Goal: Information Seeking & Learning: Learn about a topic

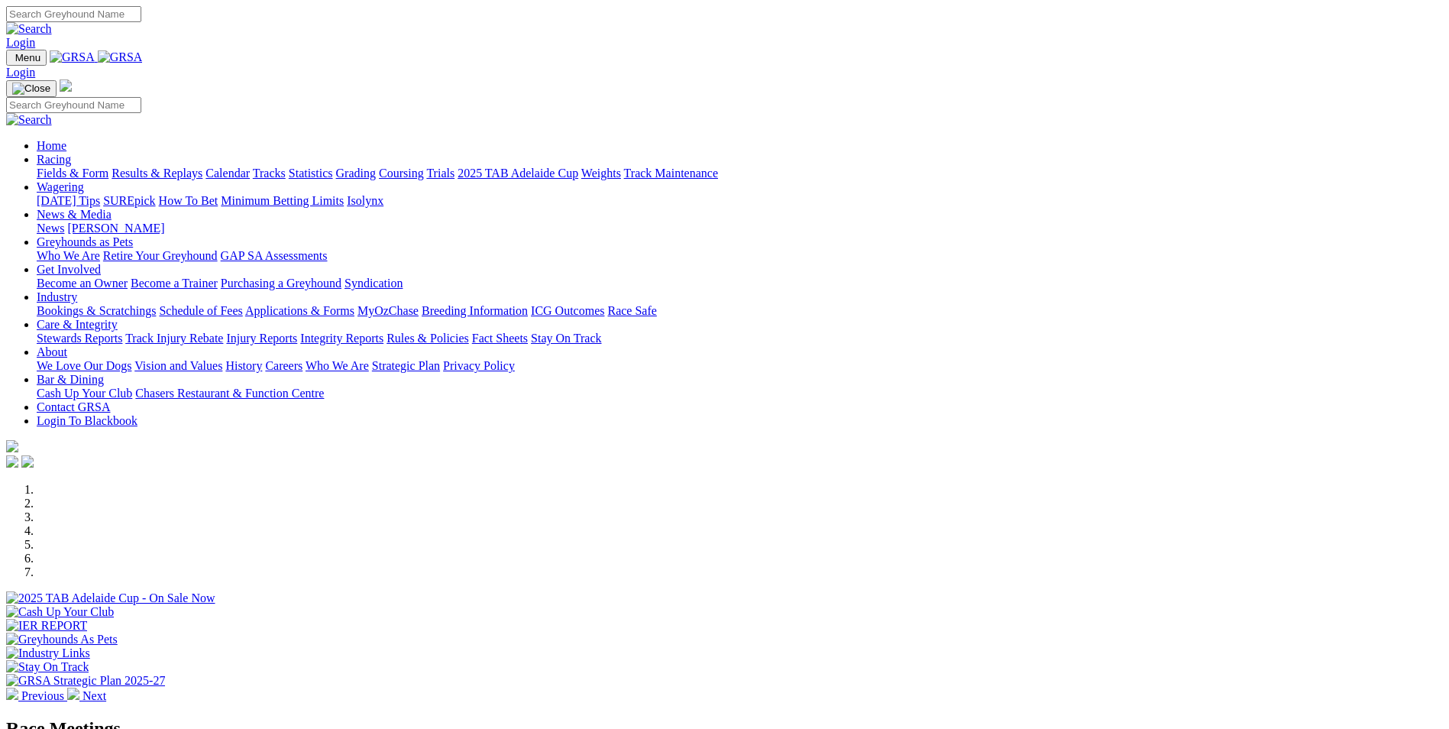
scroll to position [611, 0]
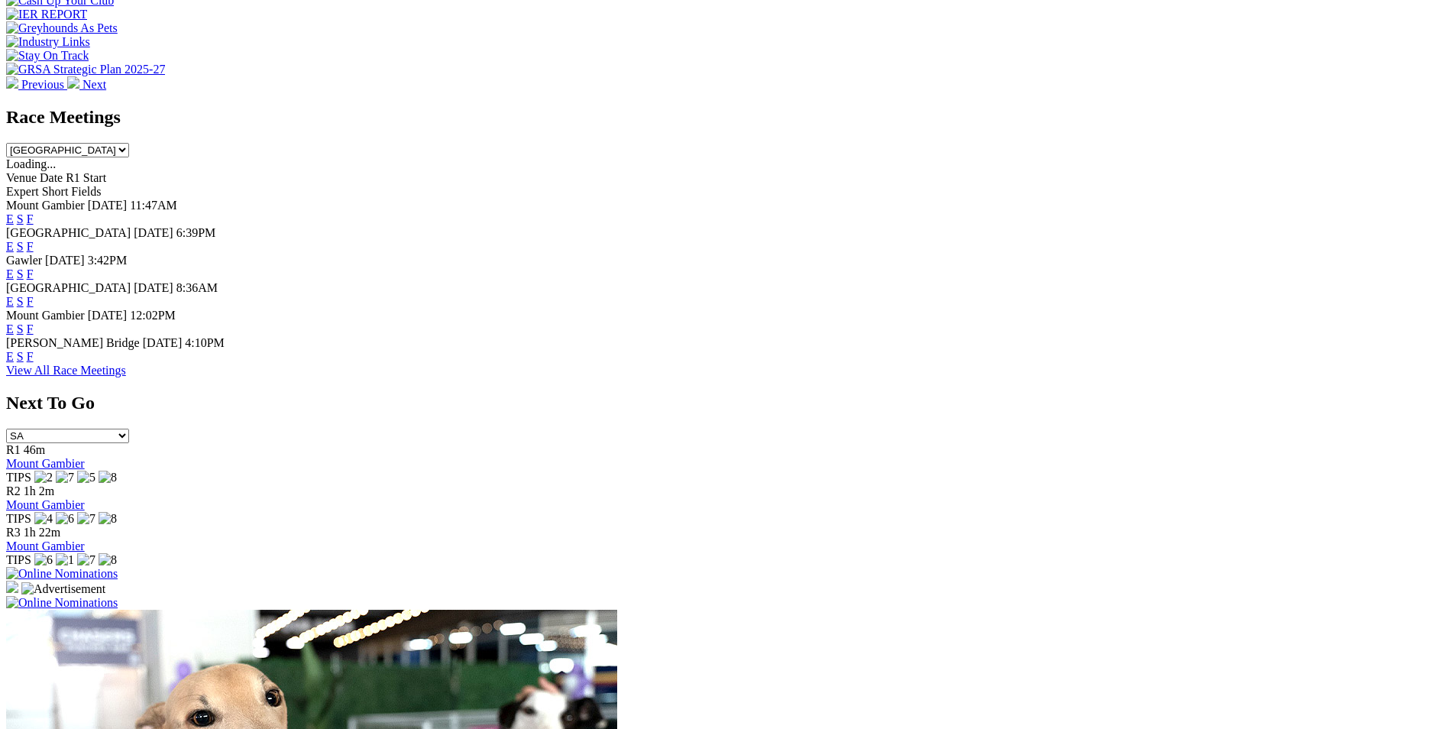
click at [34, 350] on link "F" at bounding box center [30, 356] width 7 height 13
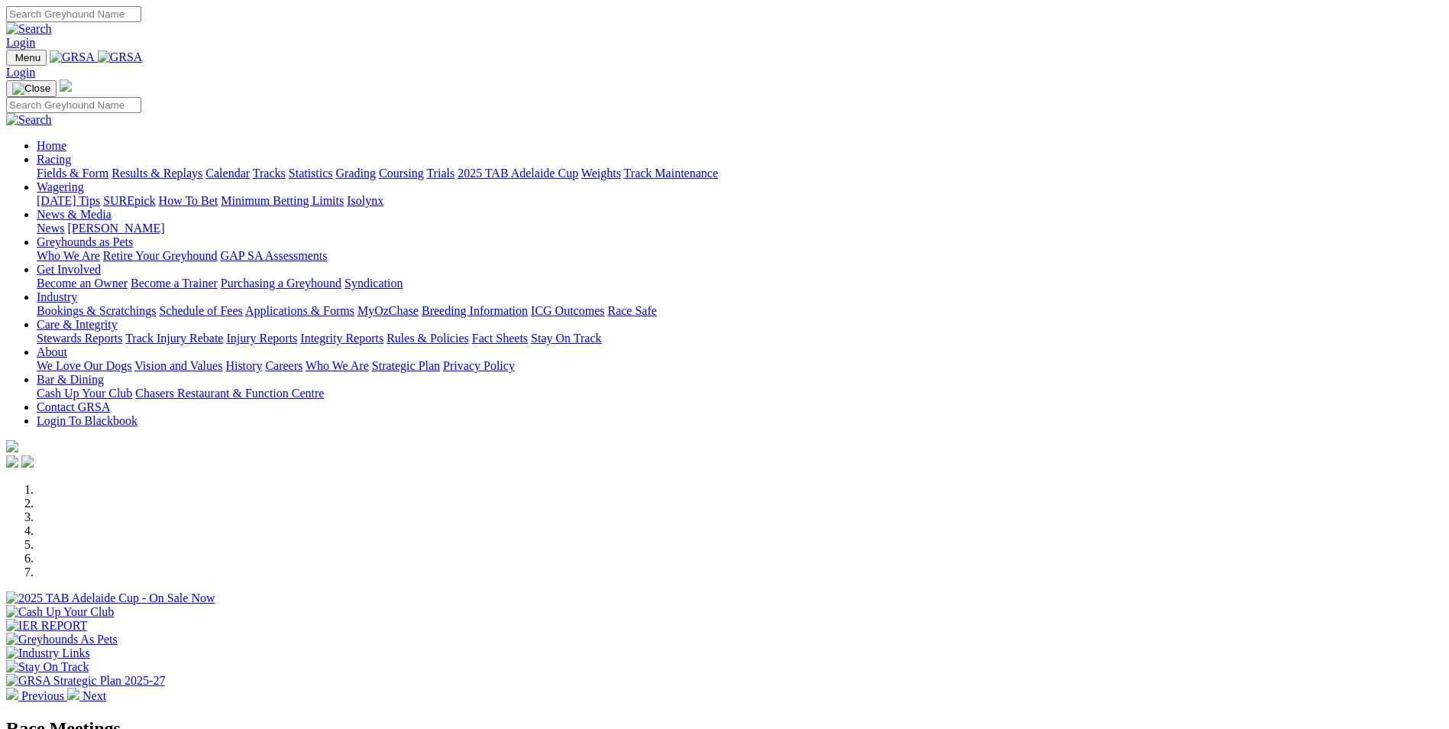
scroll to position [614, 0]
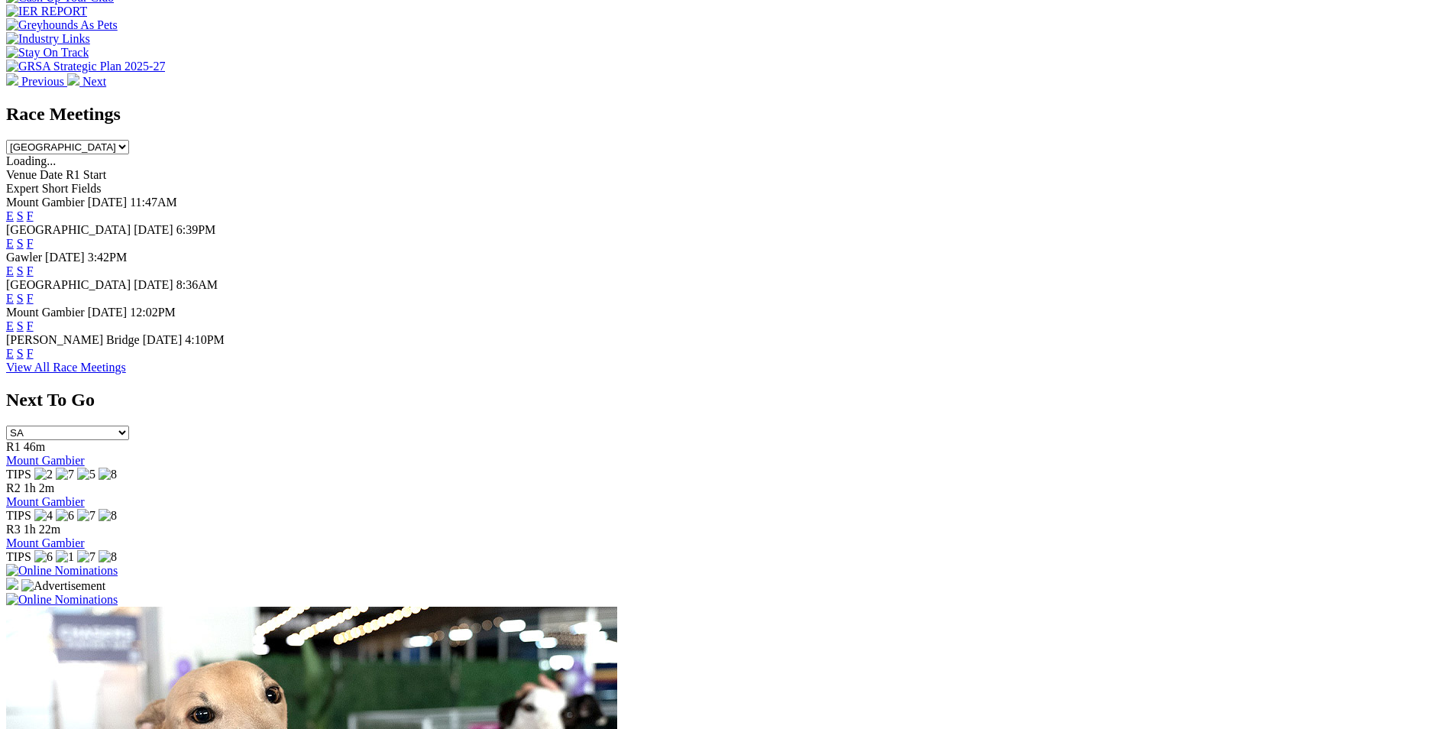
click at [34, 237] on link "F" at bounding box center [30, 243] width 7 height 13
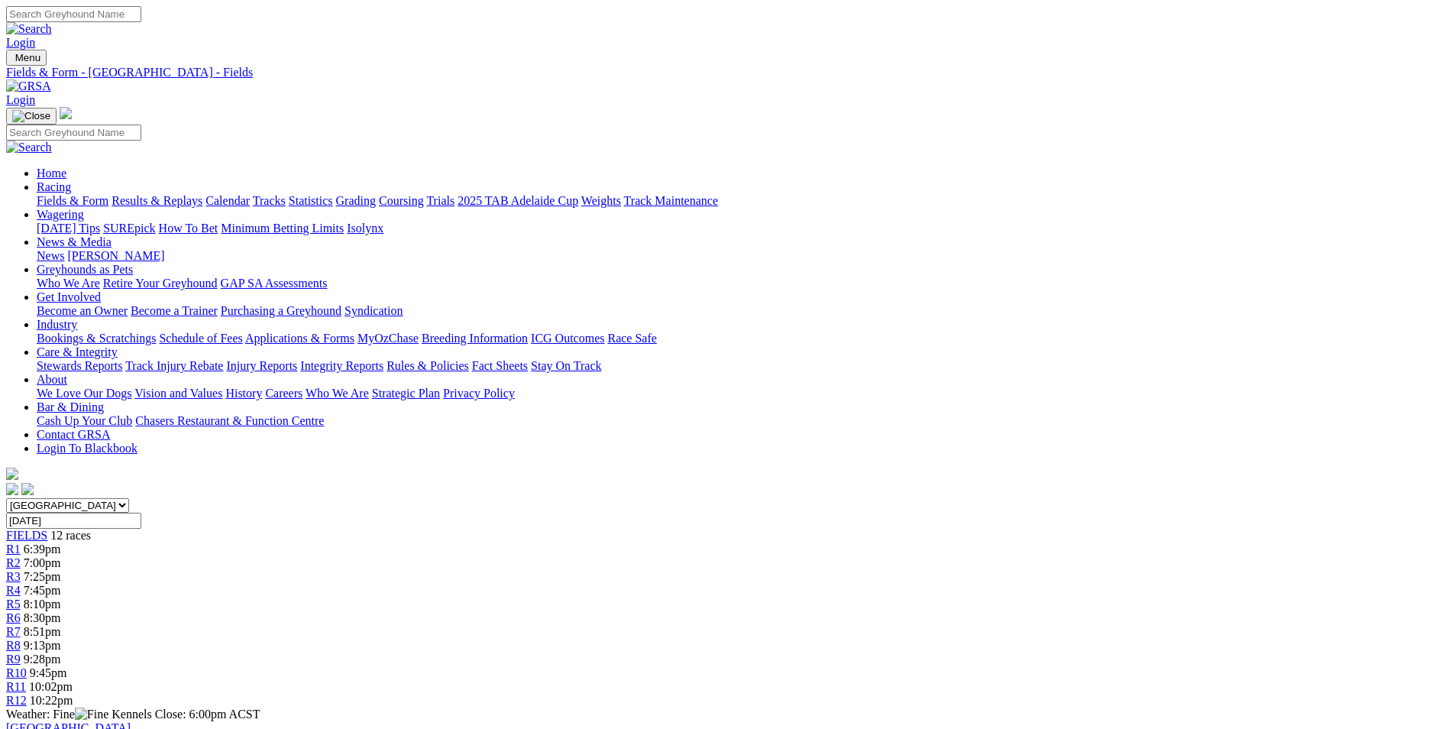
click at [250, 194] on link "Calendar" at bounding box center [227, 200] width 44 height 13
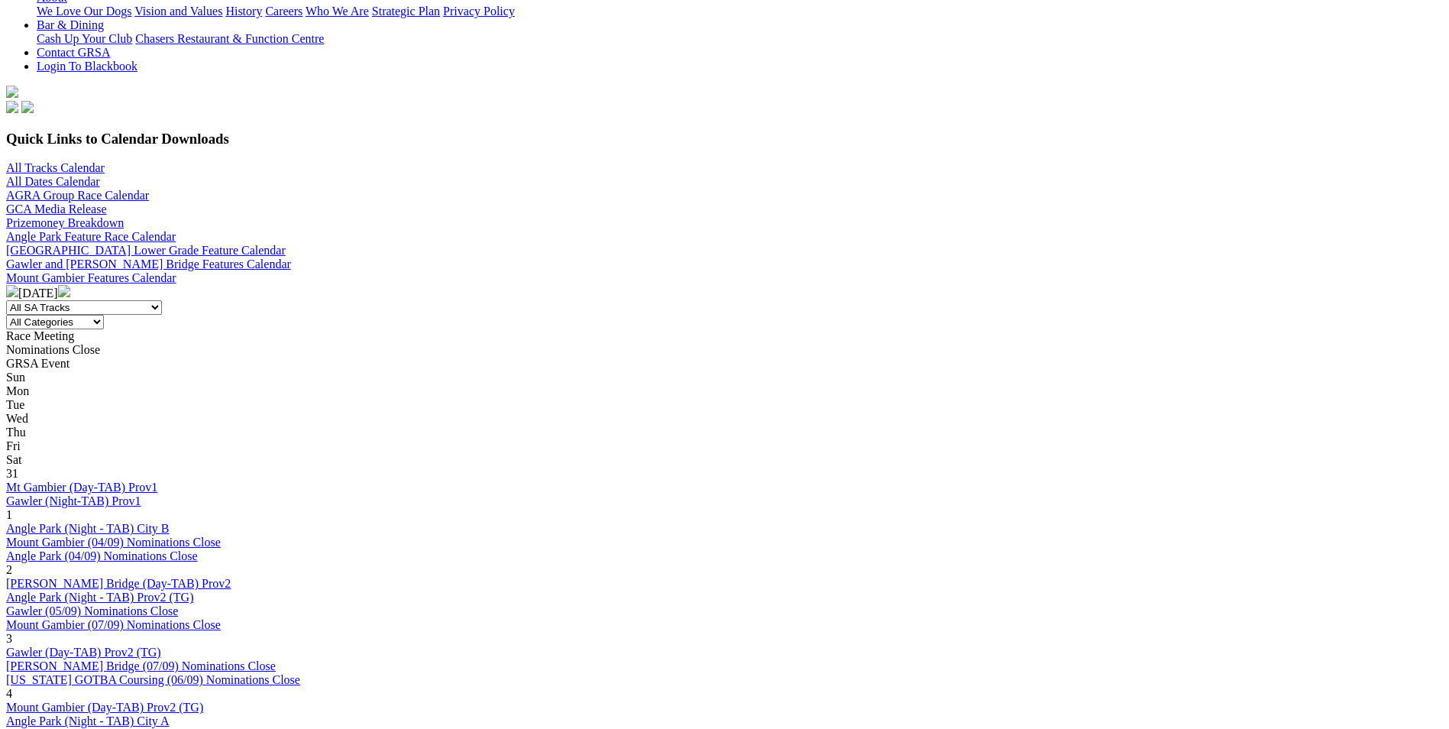
scroll to position [535, 0]
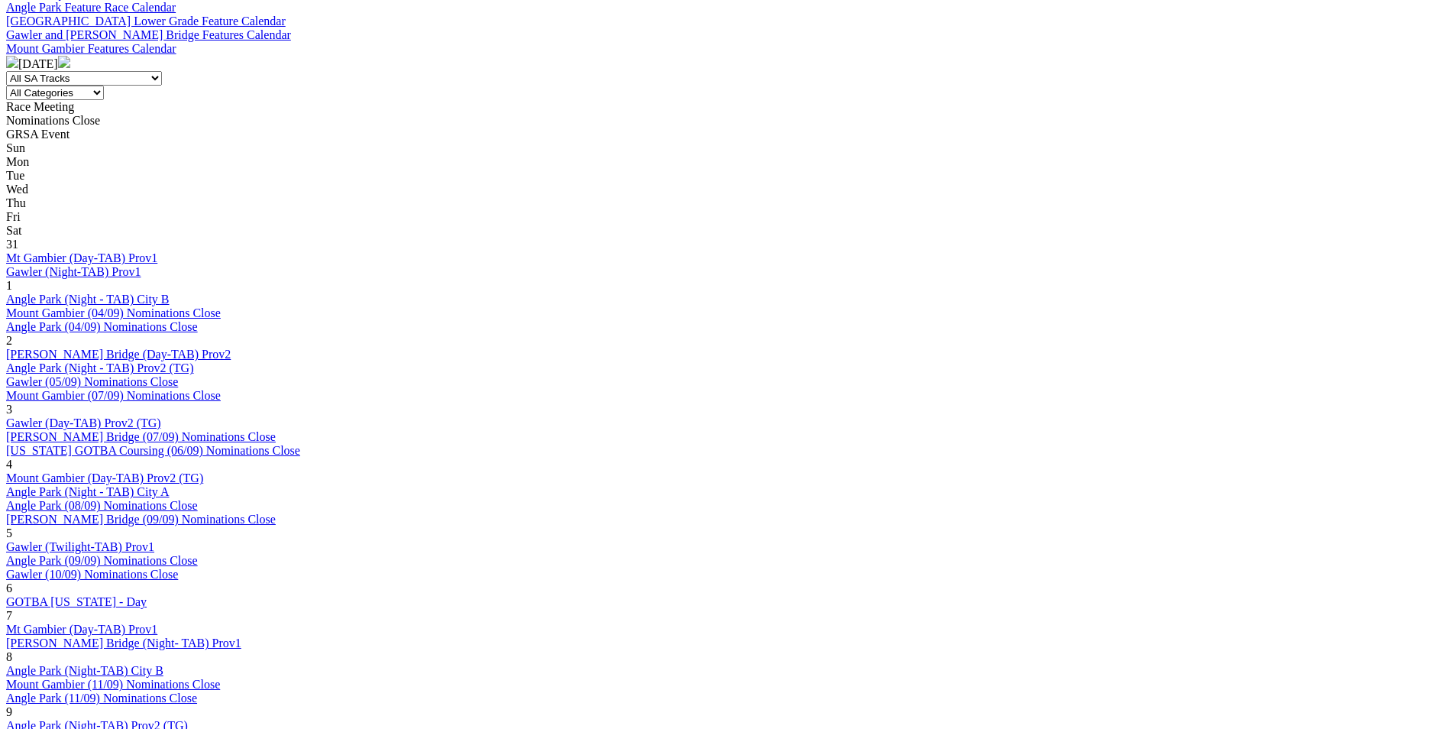
scroll to position [687, 0]
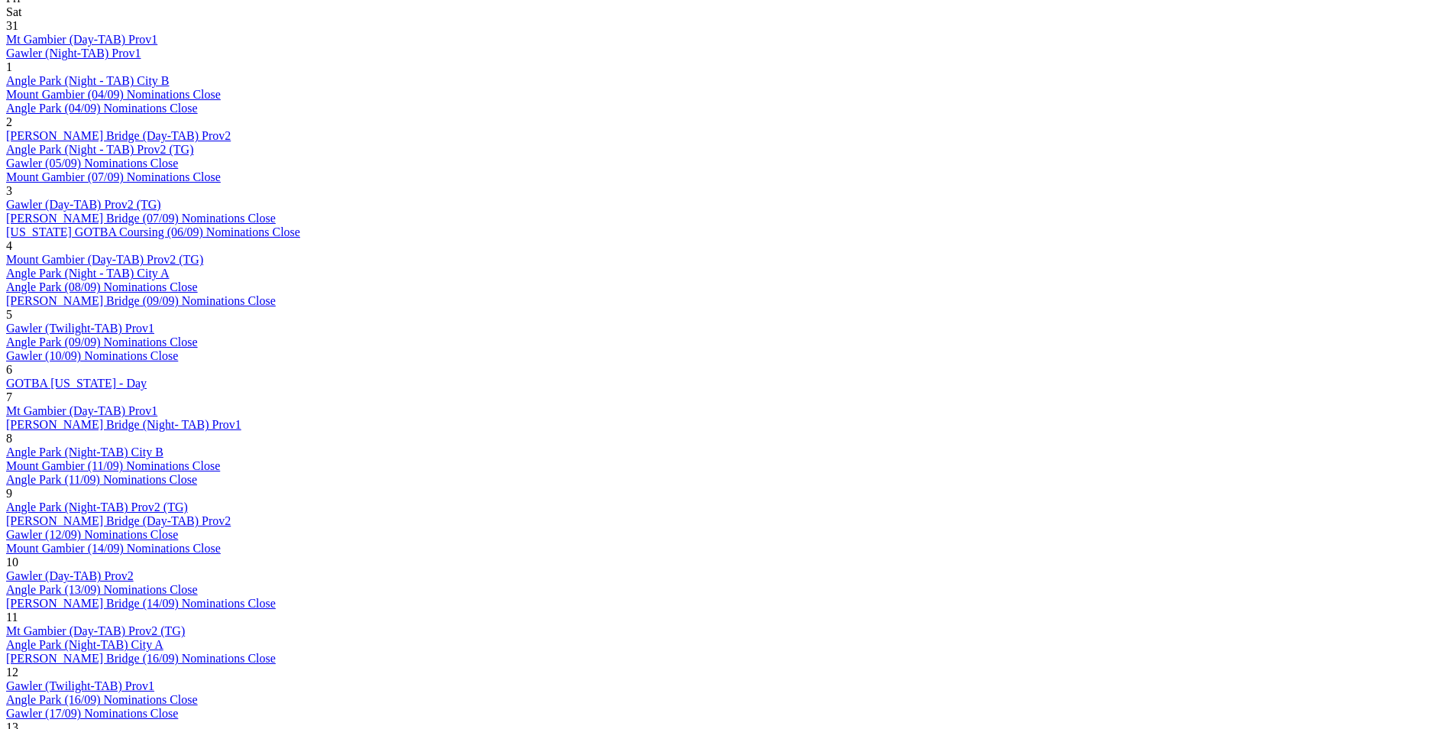
scroll to position [840, 0]
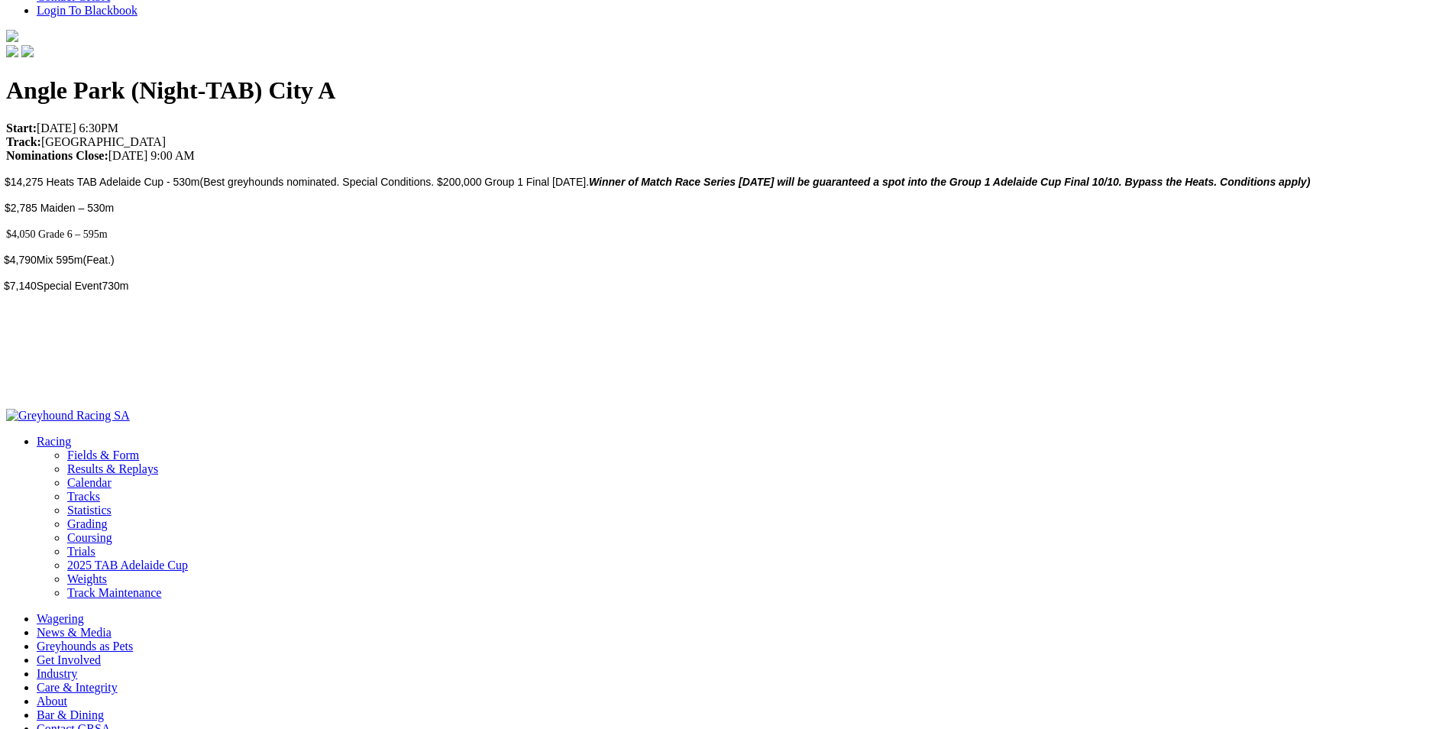
scroll to position [422, 0]
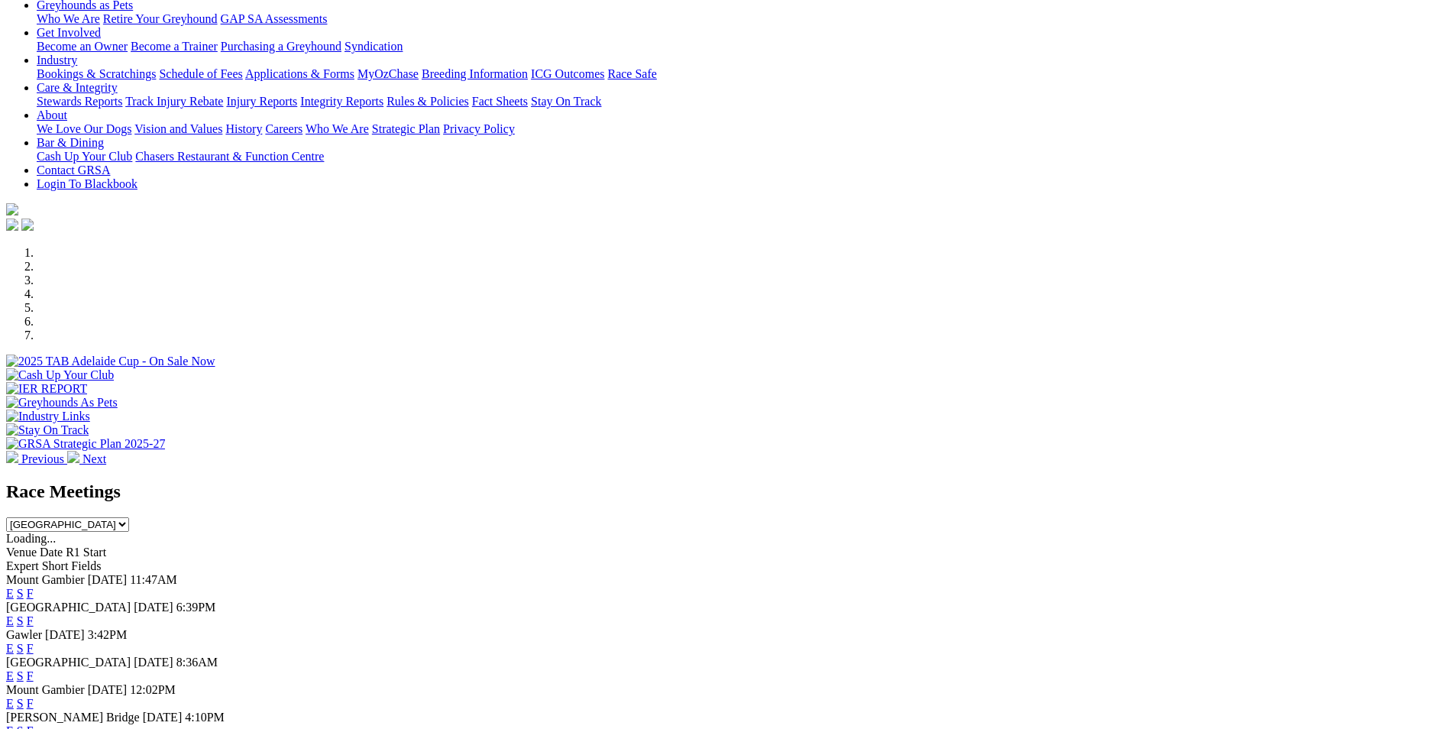
scroll to position [229, 0]
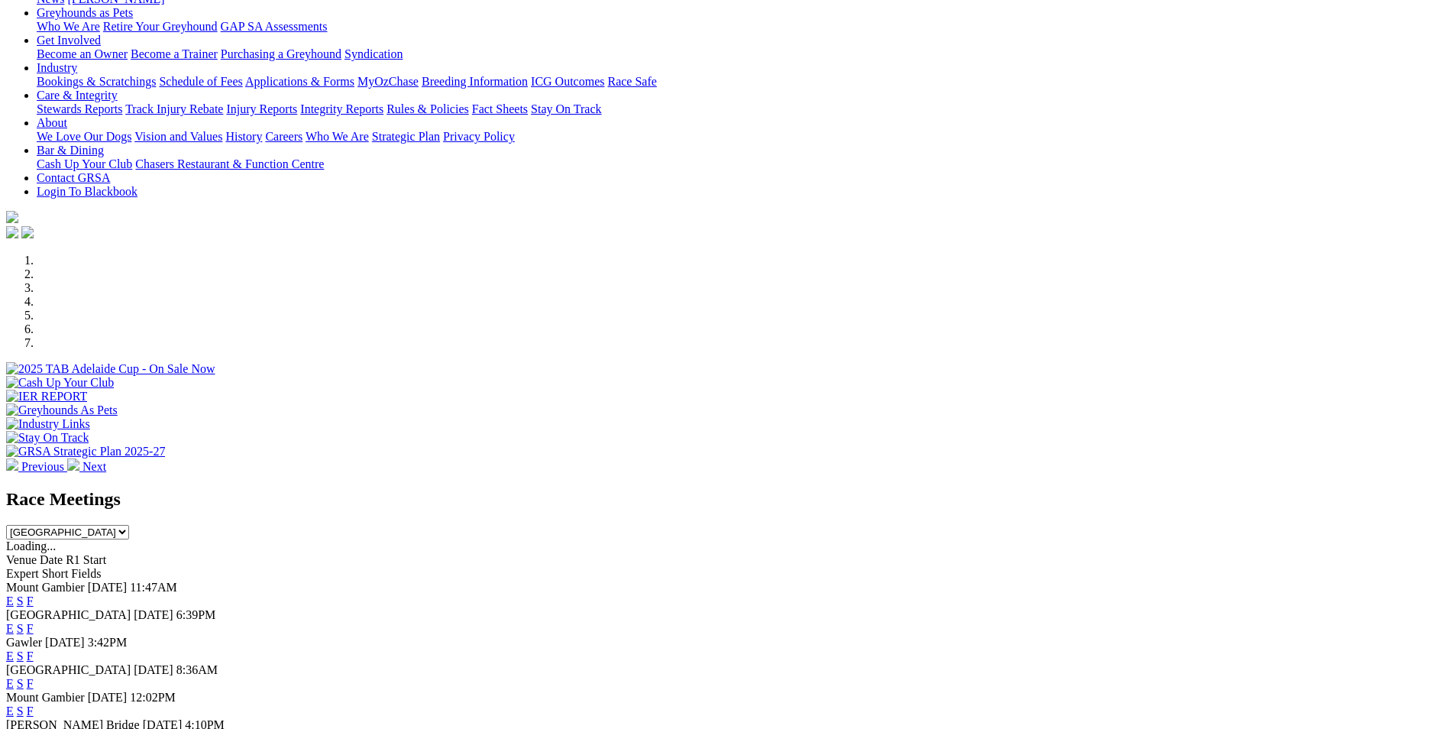
click at [34, 622] on link "F" at bounding box center [30, 628] width 7 height 13
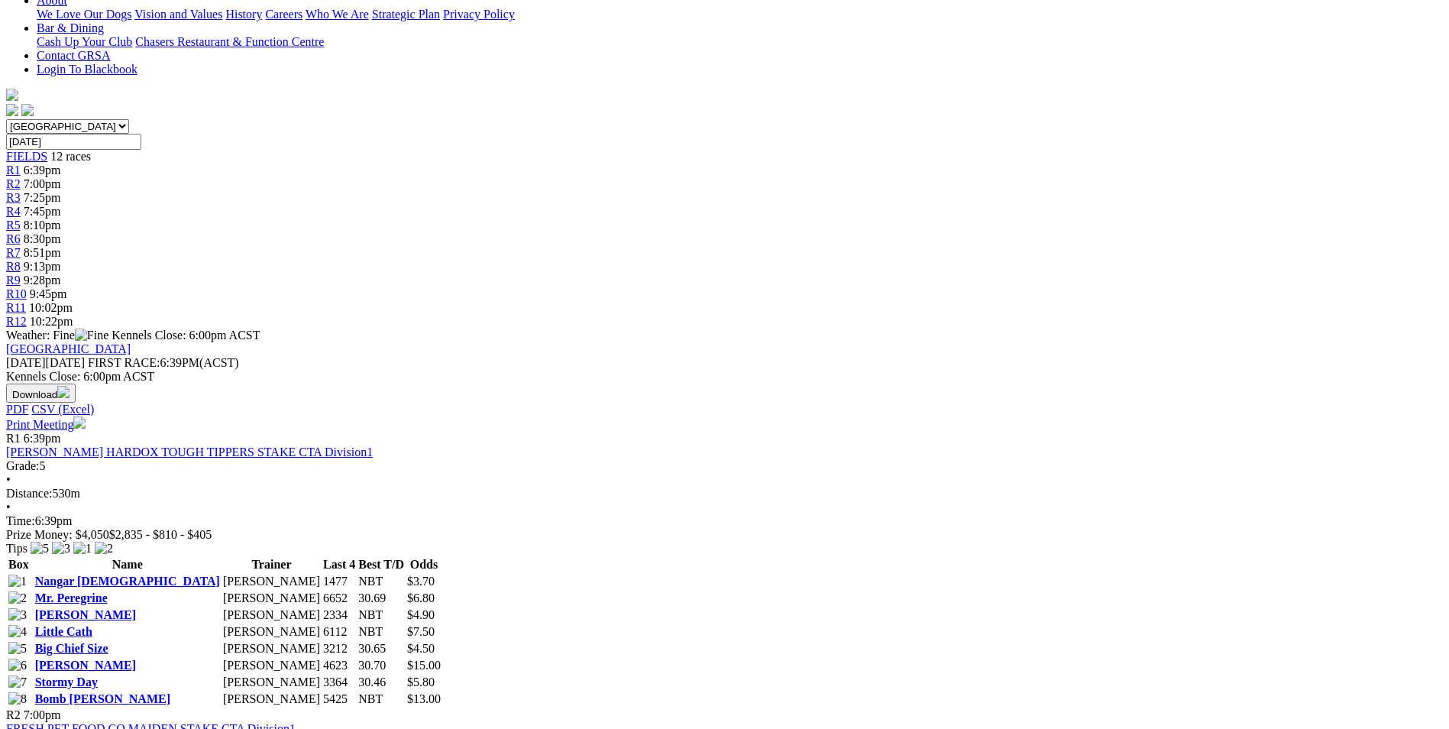
scroll to position [229, 0]
